Goal: Task Accomplishment & Management: Complete application form

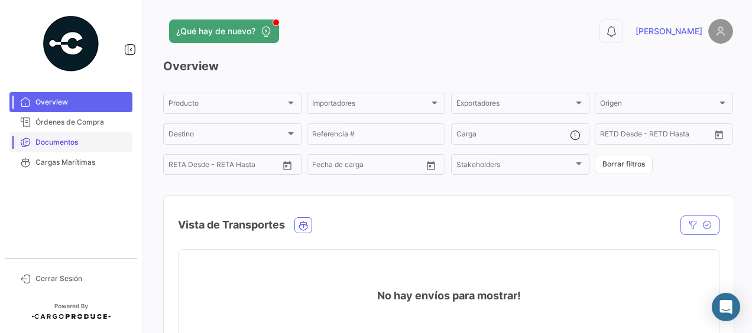
click at [66, 143] on span "Documentos" at bounding box center [81, 142] width 92 height 11
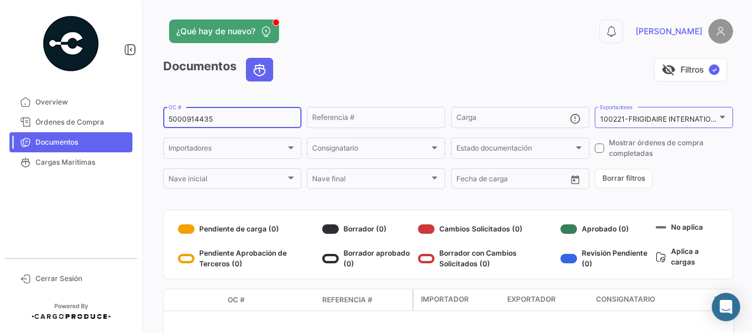
click at [229, 117] on input "5000914435" at bounding box center [233, 119] width 128 height 8
type input "5000918091"
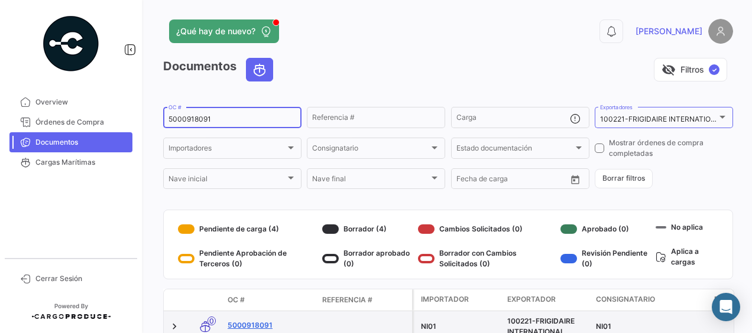
scroll to position [59, 0]
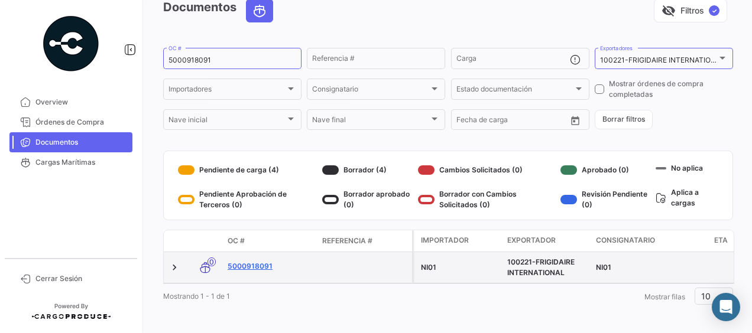
click at [237, 267] on link "5000918091" at bounding box center [270, 266] width 85 height 11
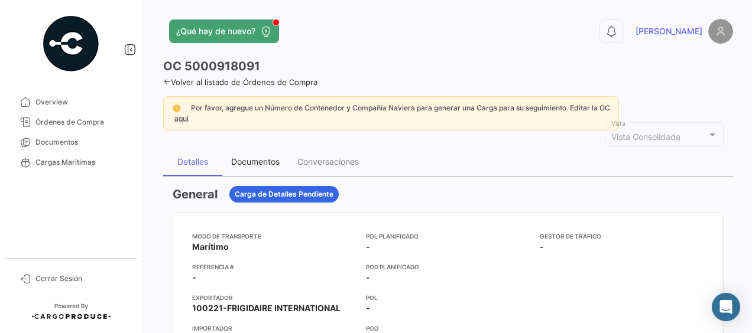
click at [245, 161] on div "Documentos" at bounding box center [255, 162] width 48 height 10
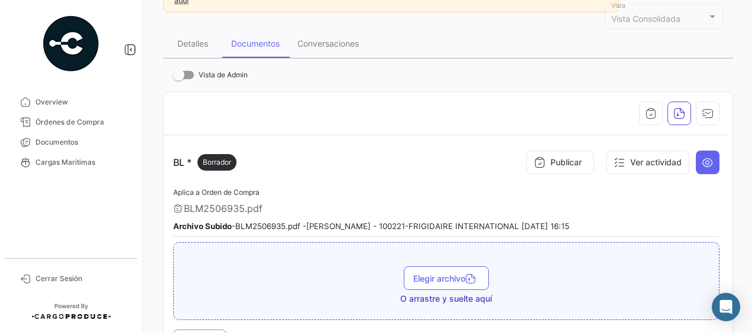
scroll to position [177, 0]
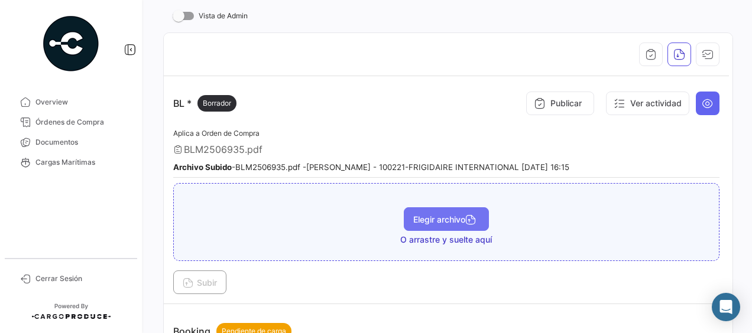
click at [441, 218] on span "Elegir archivo" at bounding box center [446, 220] width 66 height 10
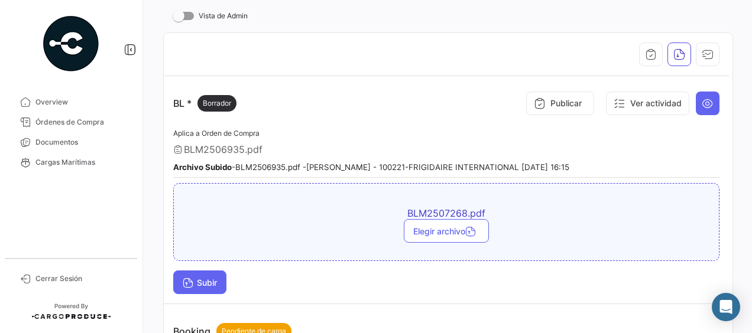
click at [214, 283] on span "Subir" at bounding box center [200, 283] width 34 height 10
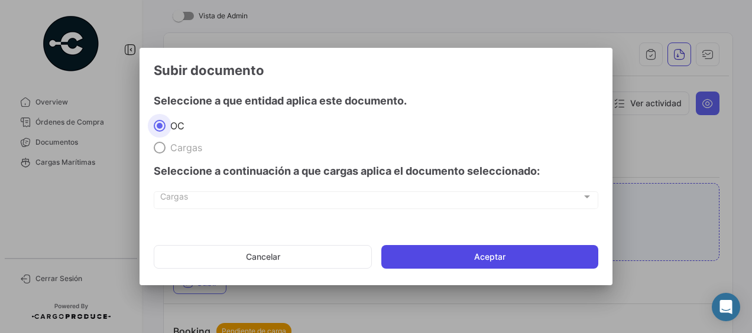
click at [490, 256] on button "Aceptar" at bounding box center [489, 257] width 217 height 24
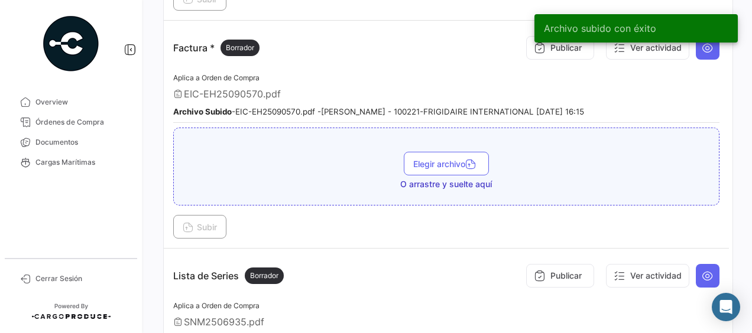
scroll to position [650, 0]
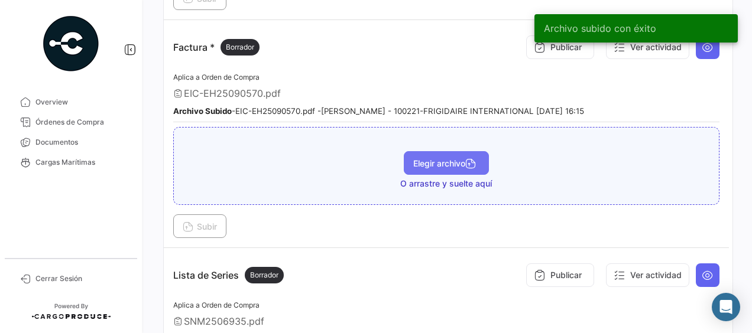
click at [422, 163] on button "Elegir archivo" at bounding box center [446, 163] width 85 height 24
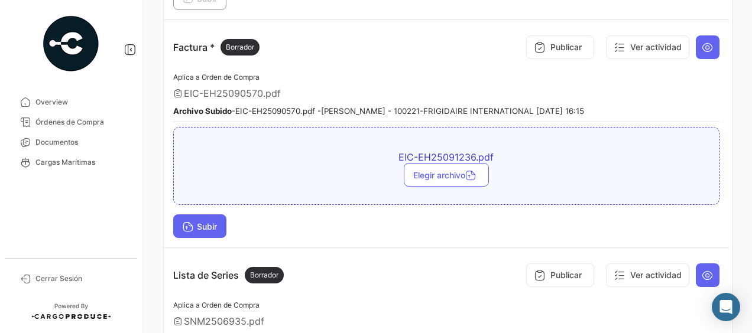
click at [209, 222] on span "Subir" at bounding box center [200, 227] width 34 height 10
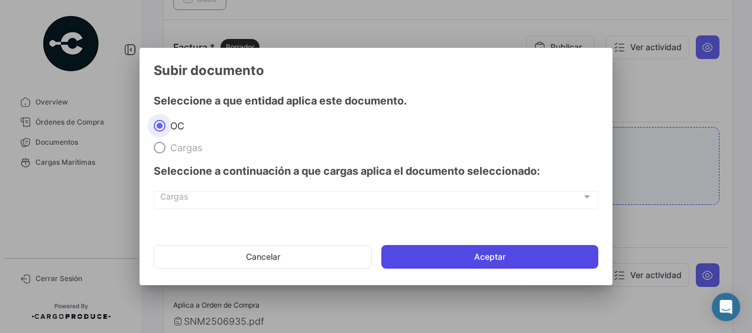
click at [446, 253] on button "Aceptar" at bounding box center [489, 257] width 217 height 24
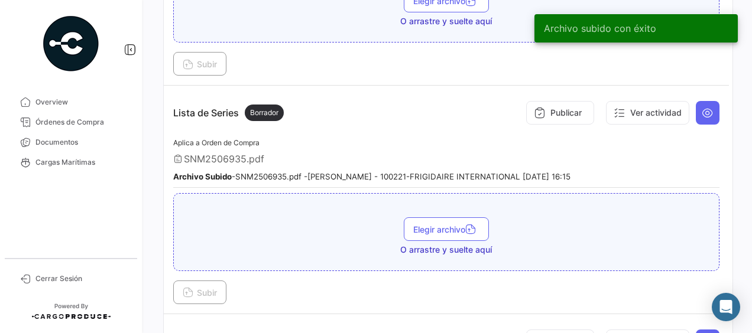
scroll to position [887, 0]
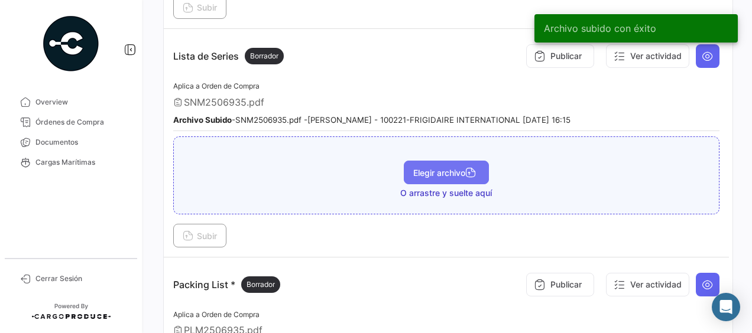
click at [438, 169] on button "Elegir archivo" at bounding box center [446, 173] width 85 height 24
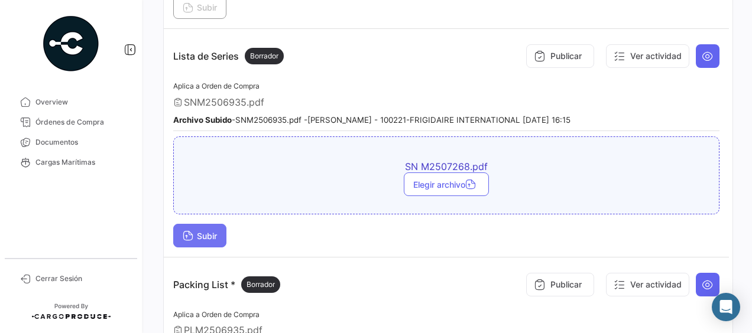
click at [209, 231] on span "Subir" at bounding box center [200, 236] width 34 height 10
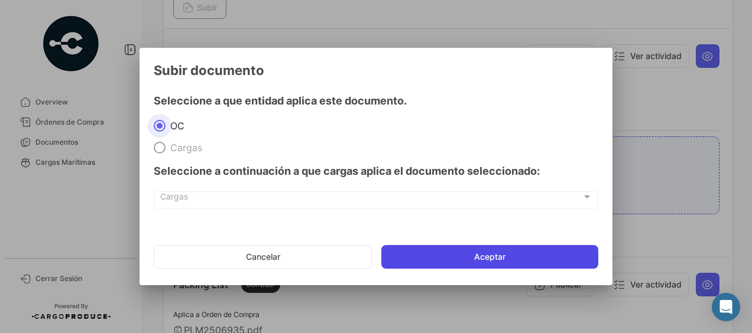
click at [423, 255] on button "Aceptar" at bounding box center [489, 257] width 217 height 24
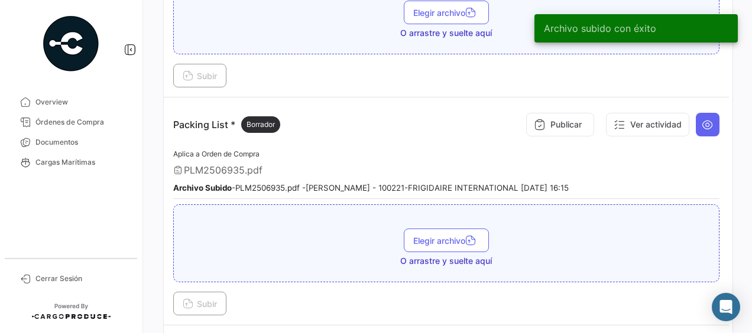
scroll to position [1119, 0]
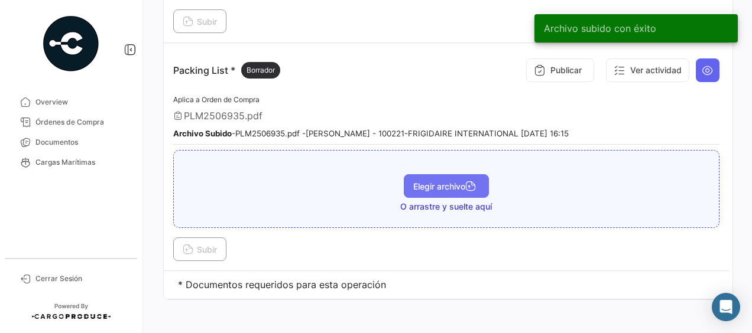
click at [427, 182] on span "Elegir archivo" at bounding box center [446, 187] width 66 height 10
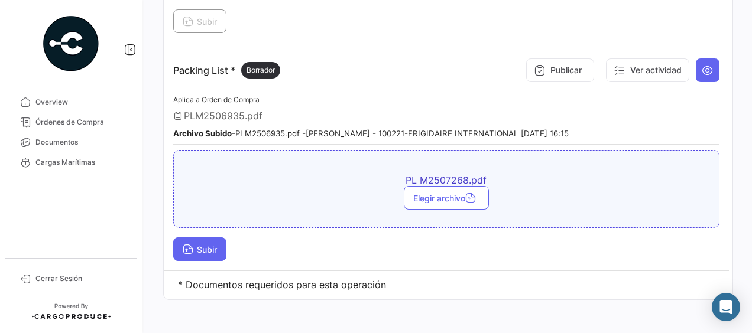
click at [212, 245] on span "Subir" at bounding box center [200, 250] width 34 height 10
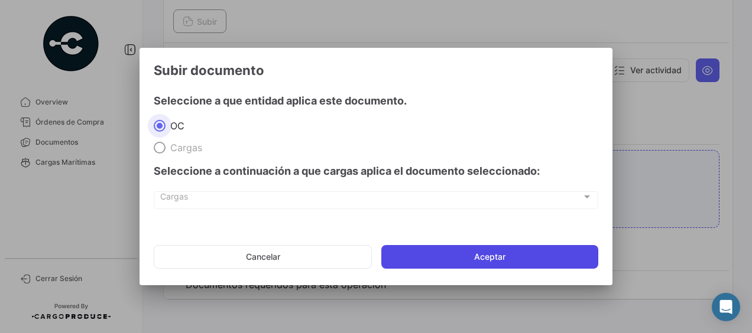
click at [418, 257] on button "Aceptar" at bounding box center [489, 257] width 217 height 24
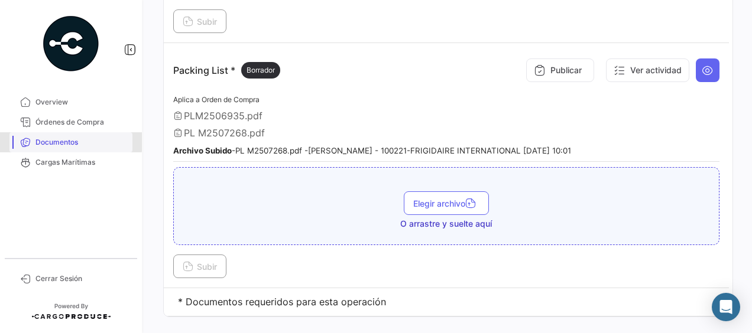
click at [69, 142] on span "Documentos" at bounding box center [81, 142] width 92 height 11
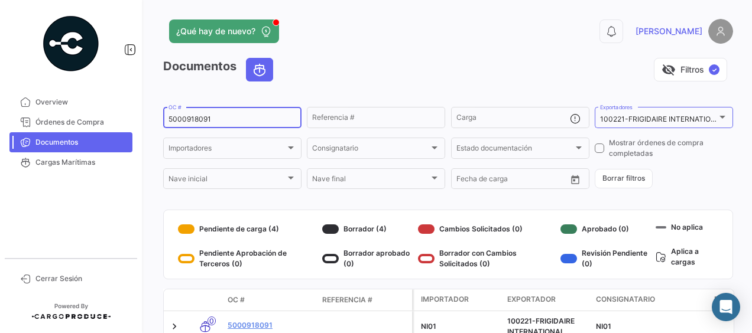
click at [231, 119] on input "5000918091" at bounding box center [233, 119] width 128 height 8
type input "5000914944"
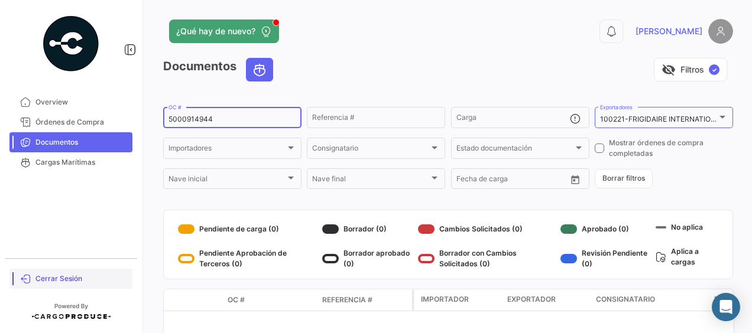
click at [69, 281] on span "Cerrar Sesión" at bounding box center [81, 279] width 92 height 11
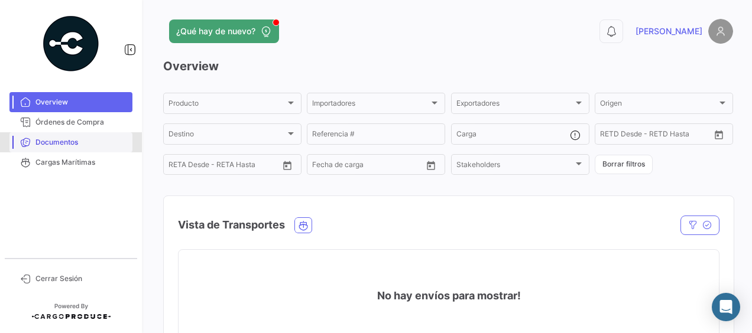
click at [64, 140] on span "Documentos" at bounding box center [81, 142] width 92 height 11
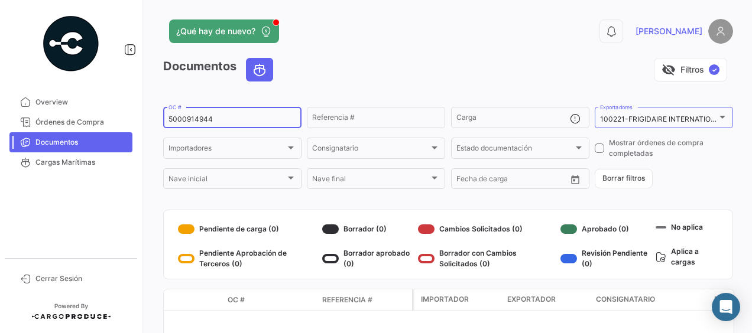
click at [263, 124] on input "5000914944" at bounding box center [233, 119] width 128 height 8
click at [240, 120] on input "5000914944" at bounding box center [233, 119] width 128 height 8
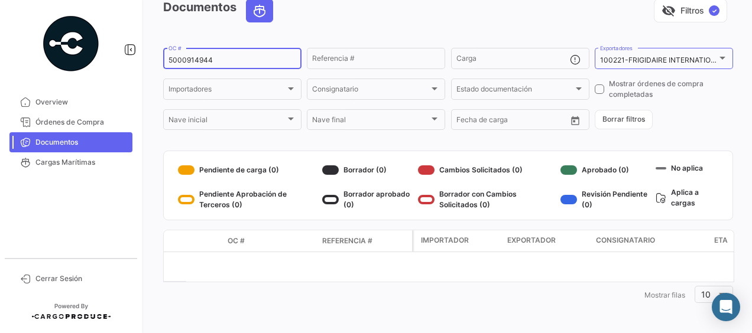
click at [225, 60] on input "5000914944" at bounding box center [233, 60] width 128 height 8
type input "5000918091"
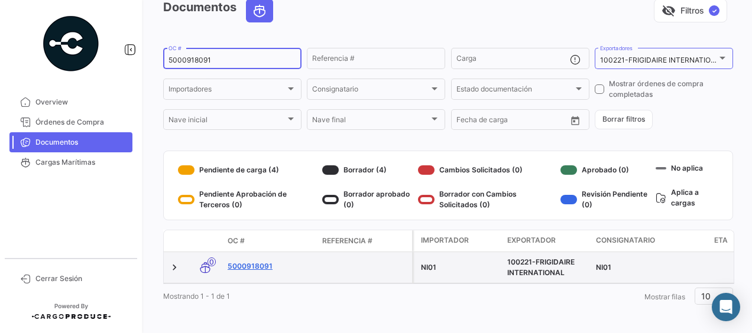
click at [235, 267] on link "5000918091" at bounding box center [270, 266] width 85 height 11
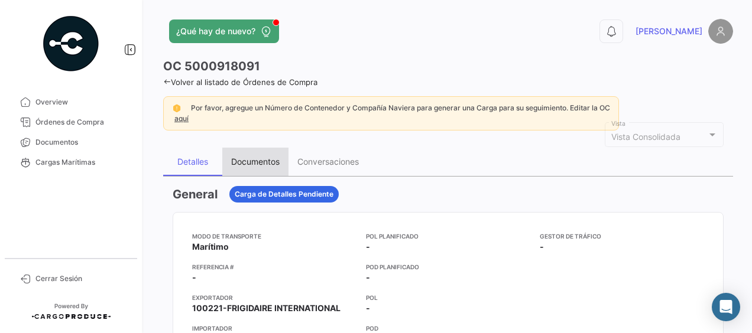
click at [255, 160] on div "Documentos" at bounding box center [255, 162] width 48 height 10
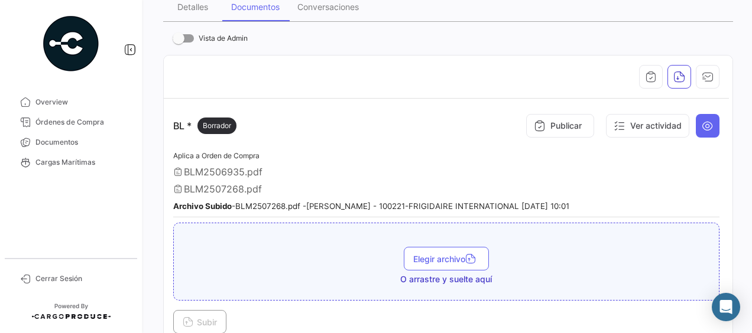
scroll to position [177, 0]
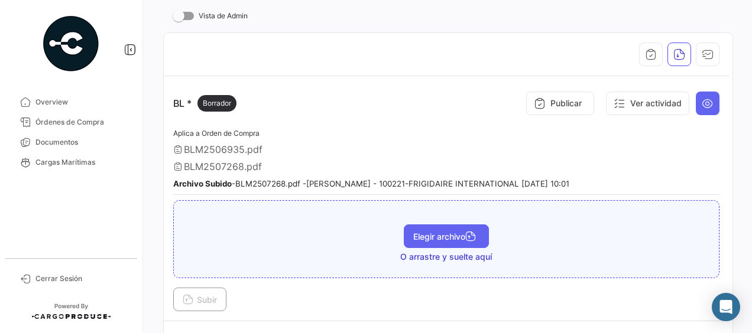
click at [439, 226] on button "Elegir archivo" at bounding box center [446, 237] width 85 height 24
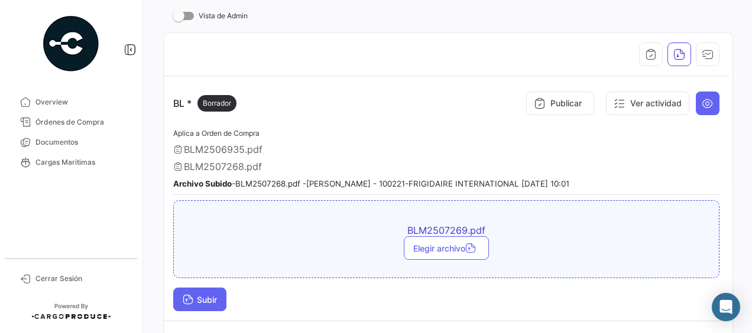
click at [203, 290] on button "Subir" at bounding box center [199, 300] width 53 height 24
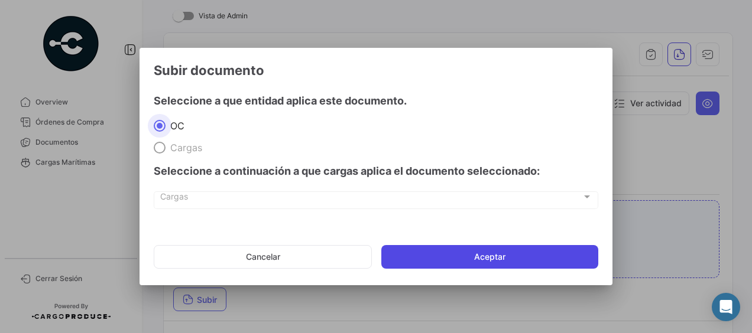
click at [461, 260] on button "Aceptar" at bounding box center [489, 257] width 217 height 24
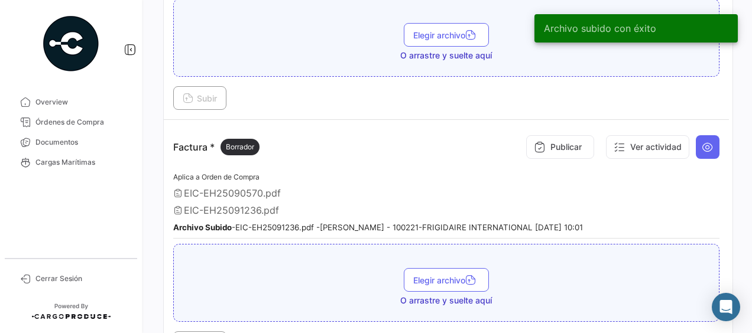
scroll to position [650, 0]
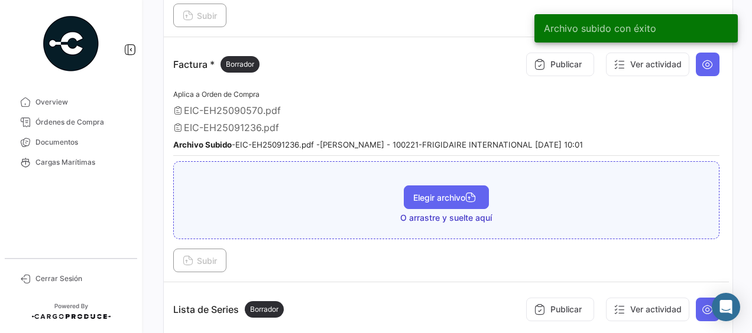
click at [452, 195] on button "Elegir archivo" at bounding box center [446, 198] width 85 height 24
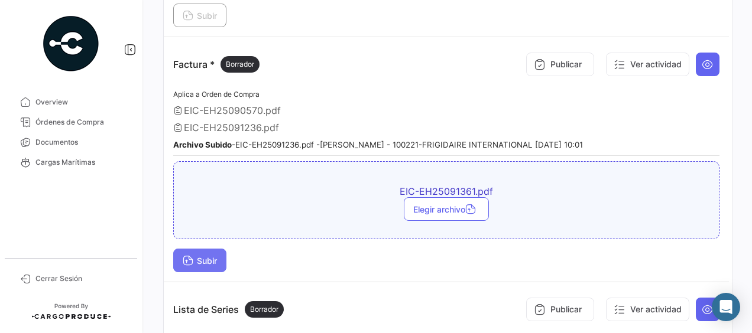
click at [193, 249] on button "Subir" at bounding box center [199, 261] width 53 height 24
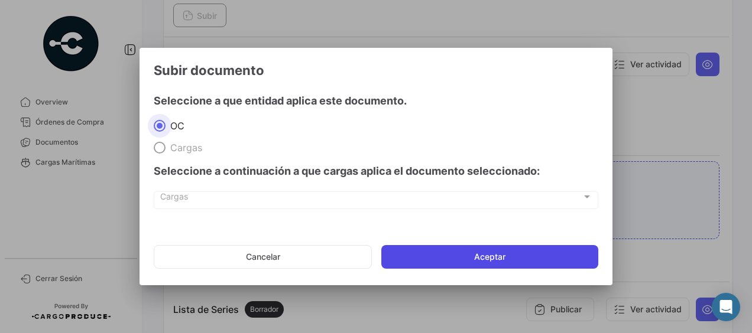
click at [559, 253] on button "Aceptar" at bounding box center [489, 257] width 217 height 24
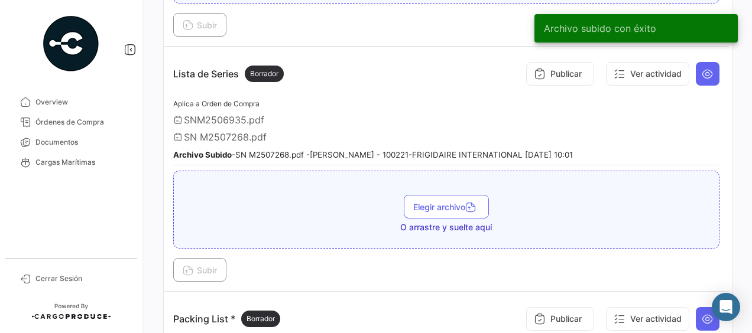
scroll to position [946, 0]
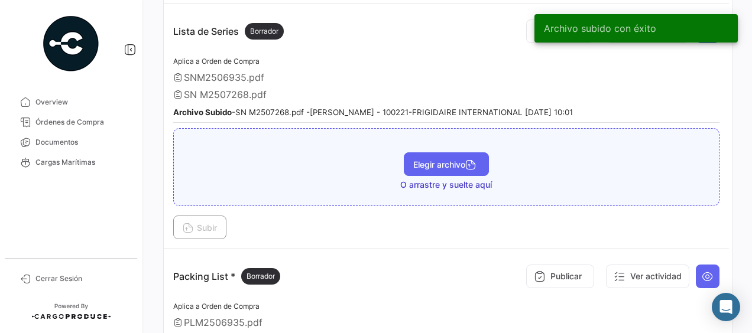
click at [430, 160] on span "Elegir archivo" at bounding box center [446, 165] width 66 height 10
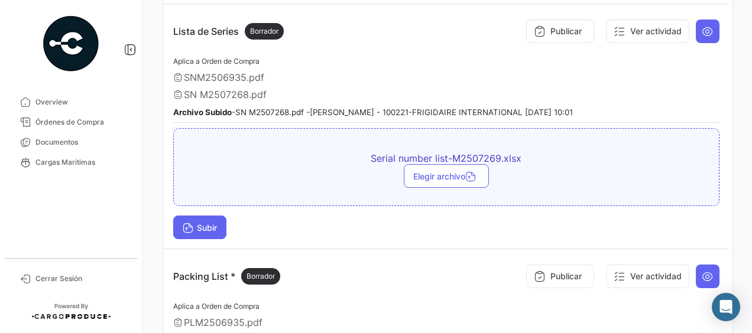
click at [188, 224] on icon at bounding box center [188, 229] width 11 height 11
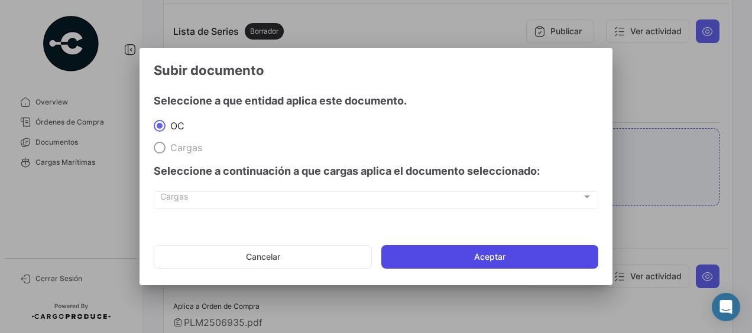
click at [409, 253] on button "Aceptar" at bounding box center [489, 257] width 217 height 24
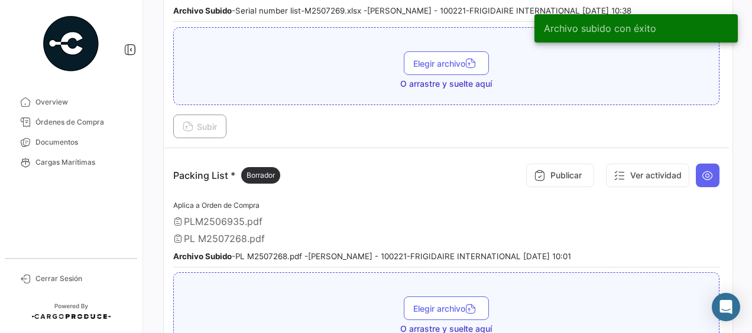
scroll to position [1123, 0]
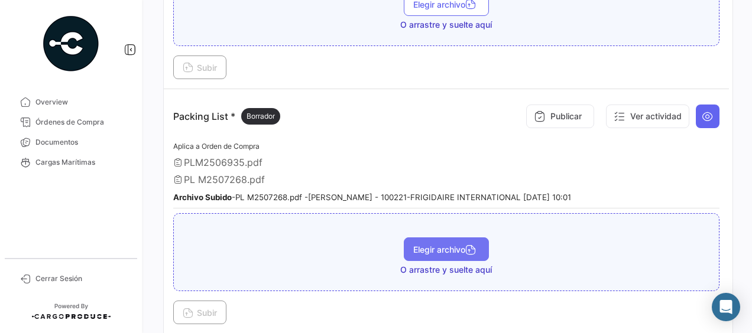
click at [445, 244] on button "Elegir archivo" at bounding box center [446, 250] width 85 height 24
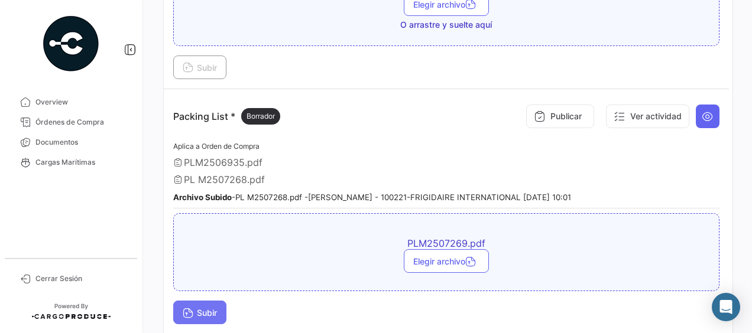
click at [212, 308] on span "Subir" at bounding box center [200, 313] width 34 height 10
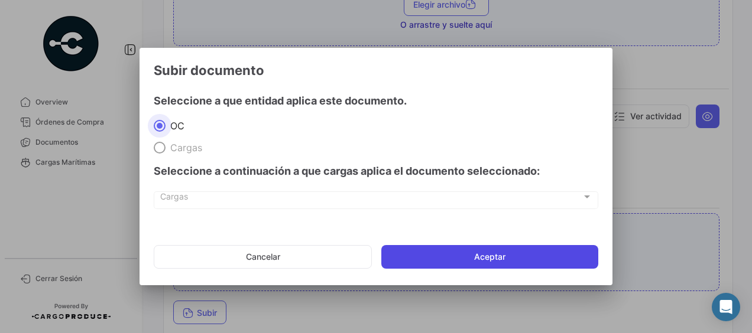
click at [455, 261] on button "Aceptar" at bounding box center [489, 257] width 217 height 24
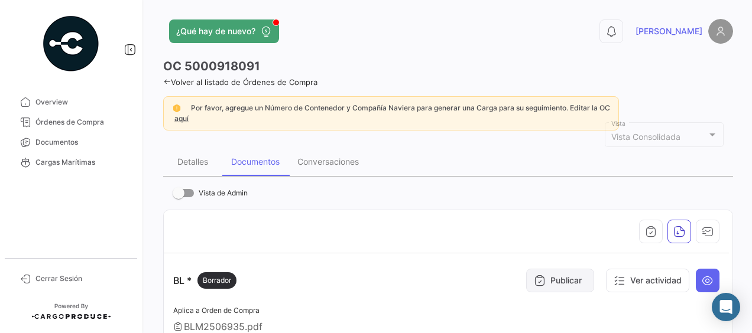
scroll to position [237, 0]
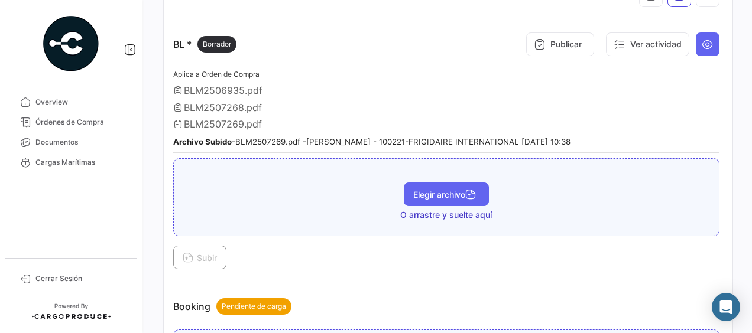
click at [445, 193] on span "Elegir archivo" at bounding box center [446, 195] width 66 height 10
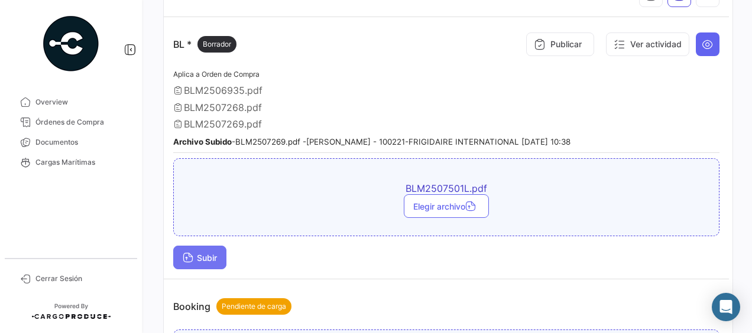
click at [212, 253] on span "Subir" at bounding box center [200, 258] width 34 height 10
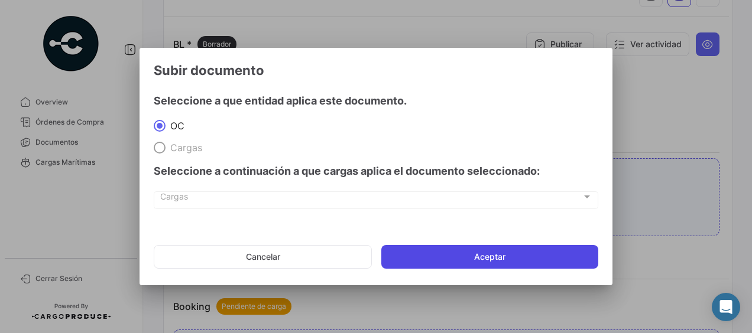
click at [480, 259] on button "Aceptar" at bounding box center [489, 257] width 217 height 24
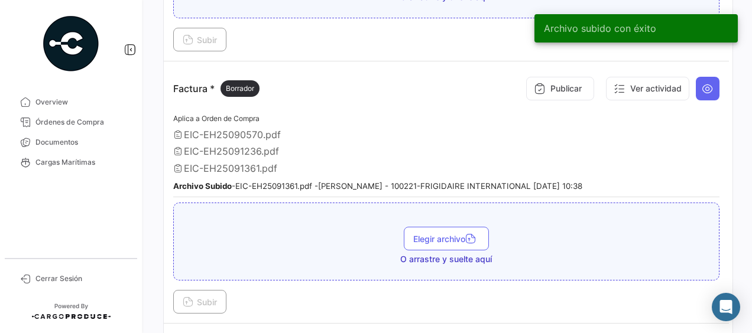
scroll to position [650, 0]
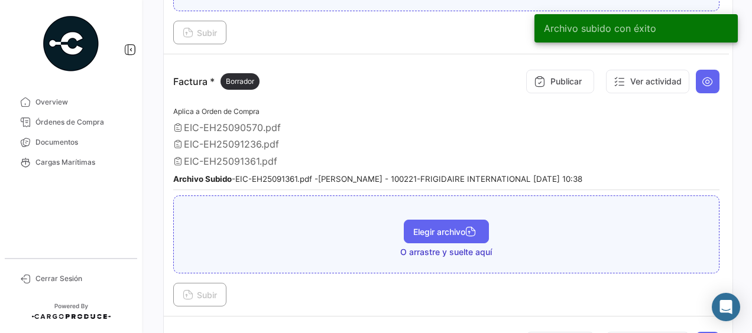
click at [414, 228] on span "Elegir archivo" at bounding box center [446, 232] width 66 height 10
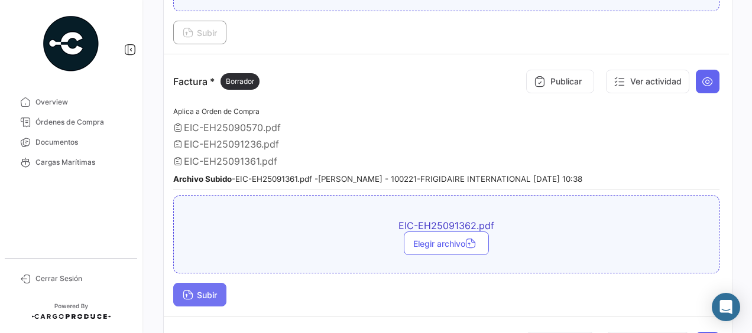
click at [210, 283] on button "Subir" at bounding box center [199, 295] width 53 height 24
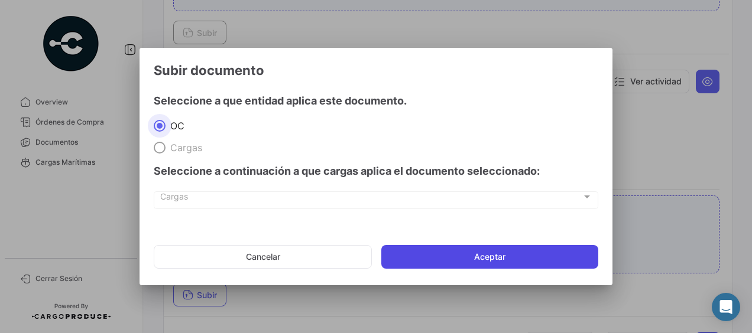
click at [477, 258] on button "Aceptar" at bounding box center [489, 257] width 217 height 24
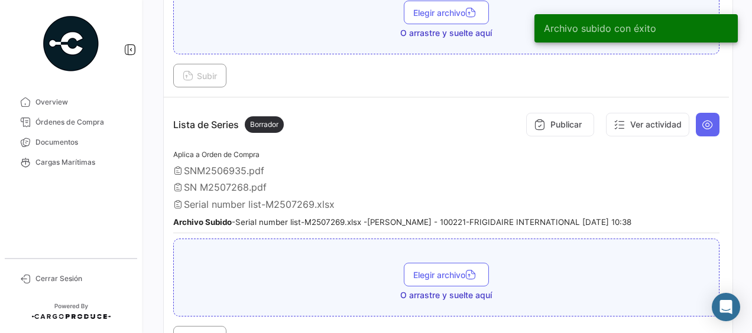
scroll to position [946, 0]
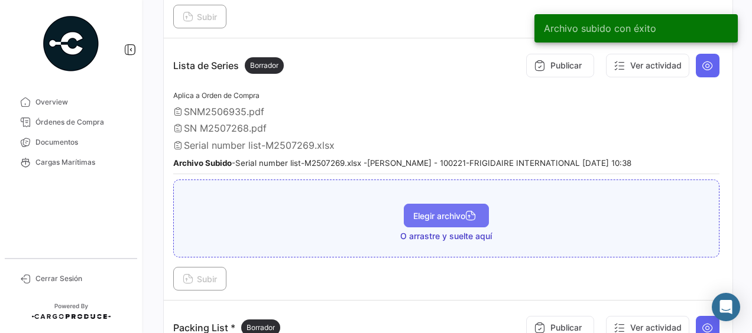
click at [447, 210] on button "Elegir archivo" at bounding box center [446, 216] width 85 height 24
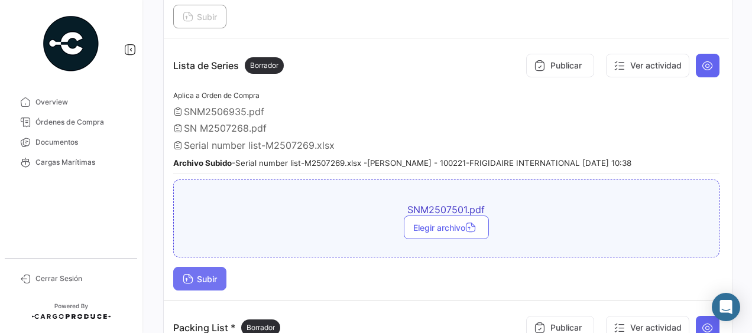
click at [203, 274] on span "Subir" at bounding box center [200, 279] width 34 height 10
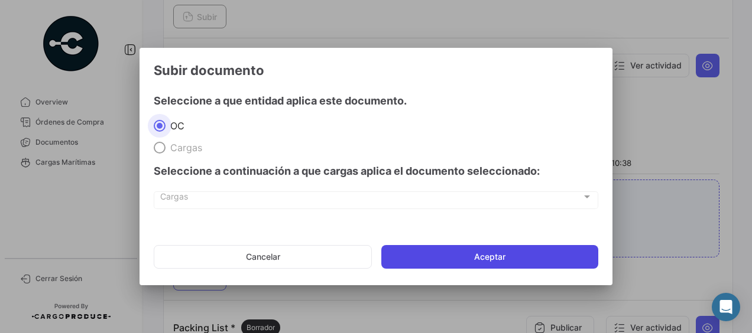
click at [497, 261] on button "Aceptar" at bounding box center [489, 257] width 217 height 24
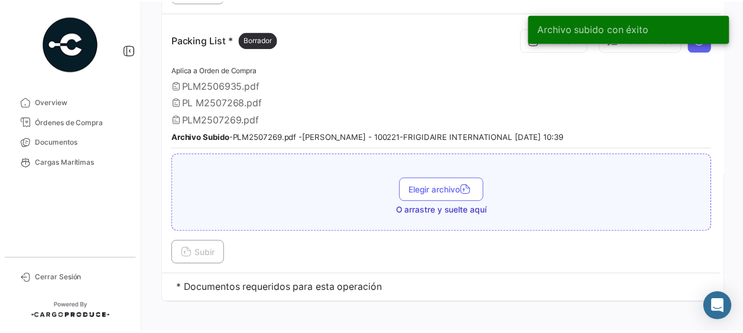
scroll to position [1252, 0]
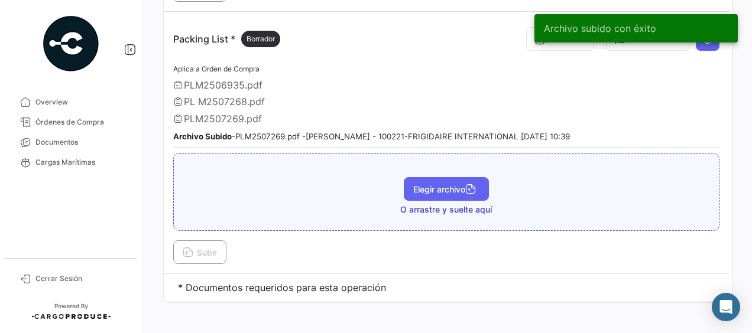
click at [453, 184] on span "Elegir archivo" at bounding box center [446, 189] width 66 height 10
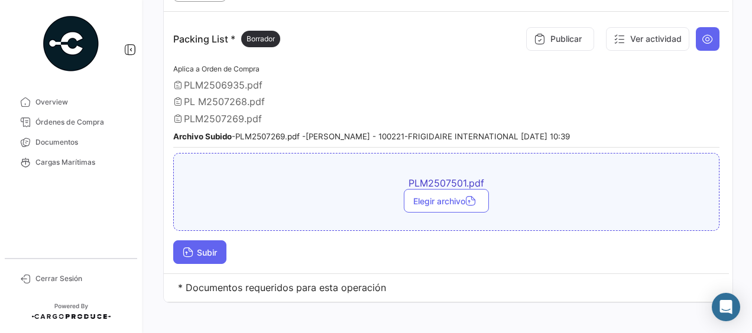
click at [212, 248] on span "Subir" at bounding box center [200, 253] width 34 height 10
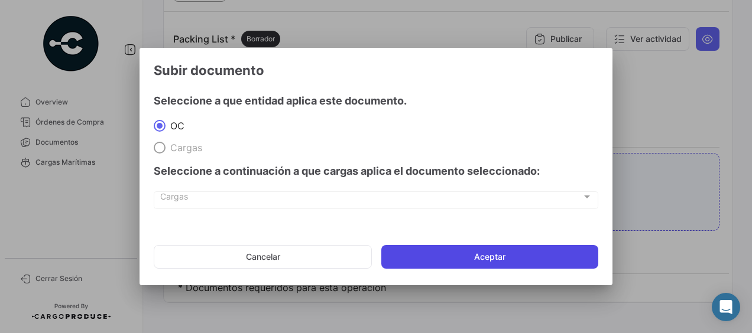
click at [412, 258] on button "Aceptar" at bounding box center [489, 257] width 217 height 24
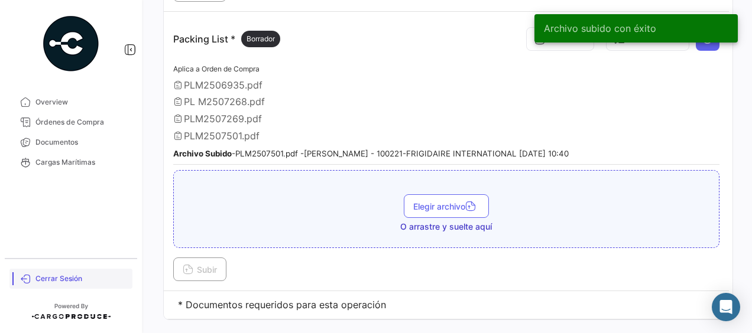
click at [73, 277] on span "Cerrar Sesión" at bounding box center [81, 279] width 92 height 11
